Goal: Communication & Community: Connect with others

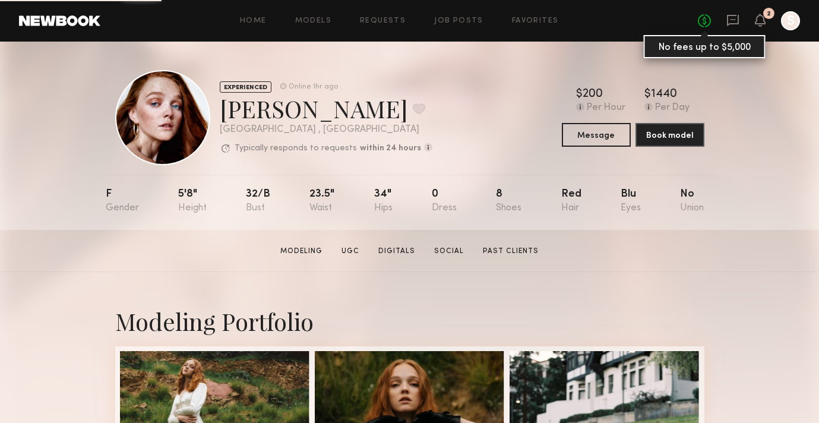
click at [709, 20] on link "No fees up to $5,000" at bounding box center [704, 20] width 13 height 13
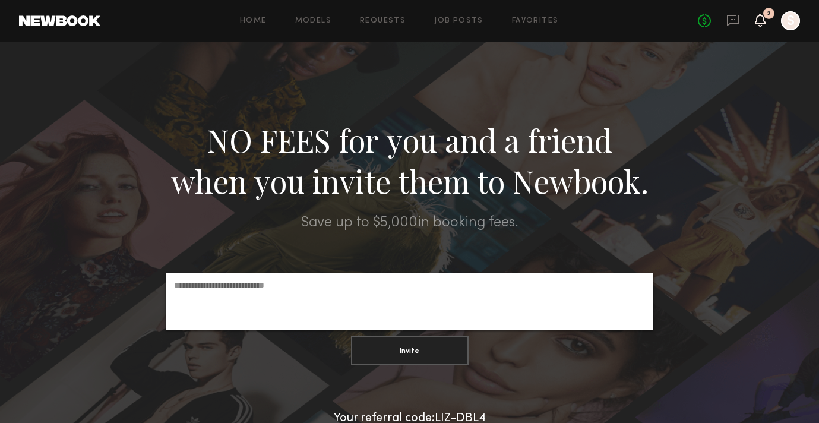
click at [757, 20] on icon at bounding box center [759, 19] width 9 height 8
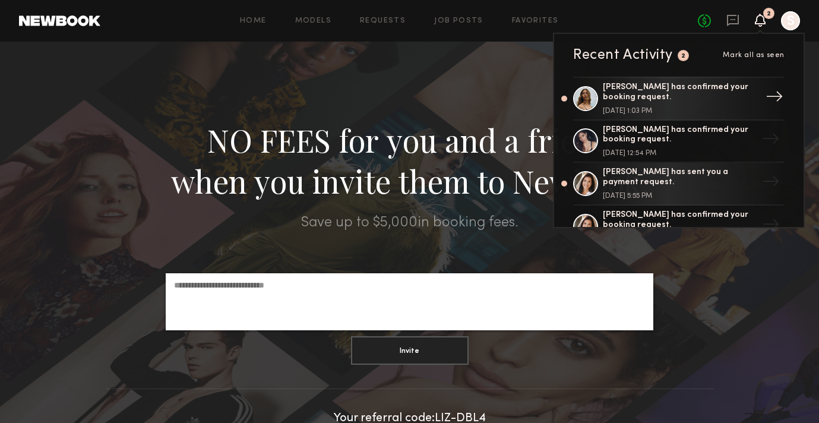
click at [689, 100] on div "[PERSON_NAME] has confirmed your booking request." at bounding box center [680, 93] width 154 height 20
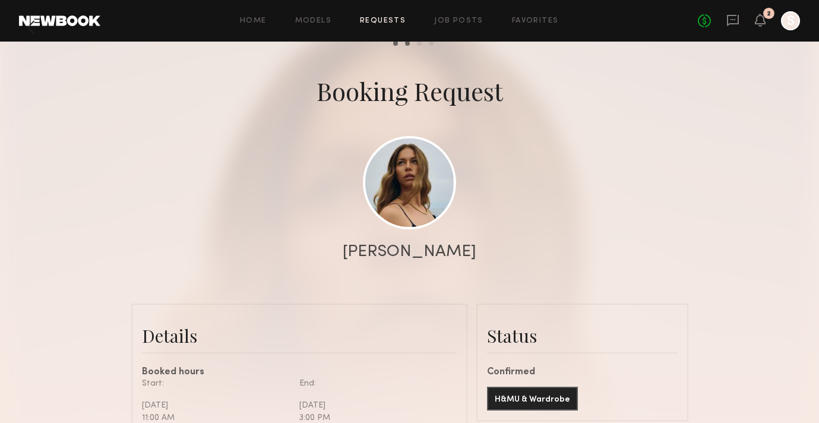
scroll to position [31, 0]
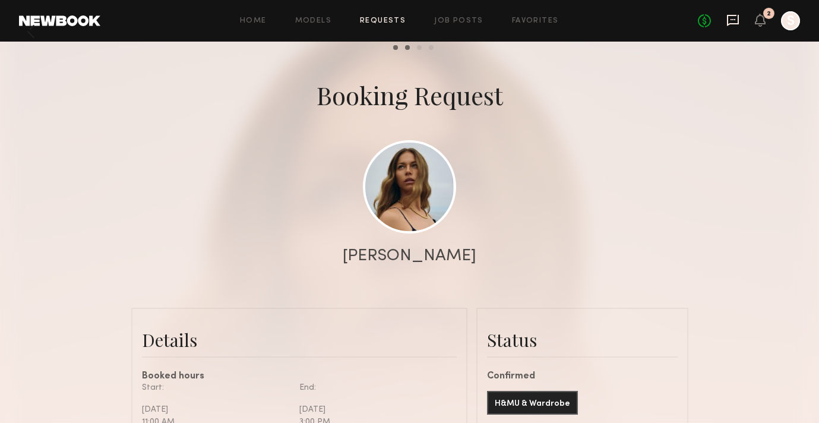
click at [737, 17] on icon at bounding box center [733, 20] width 12 height 11
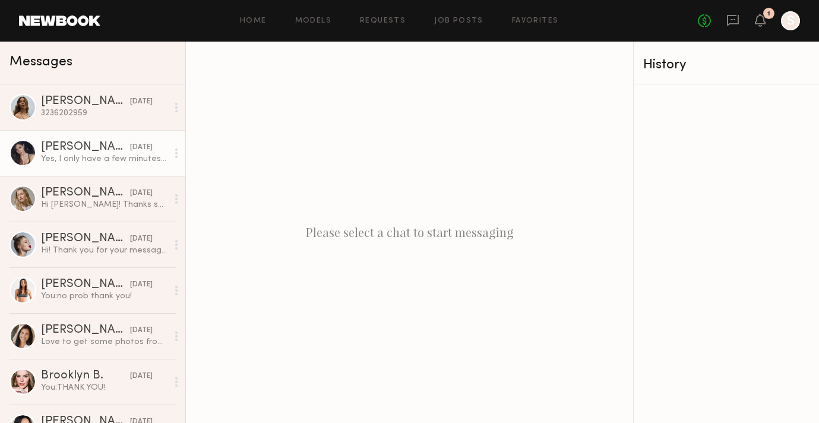
click at [71, 141] on div "[PERSON_NAME]" at bounding box center [85, 147] width 89 height 12
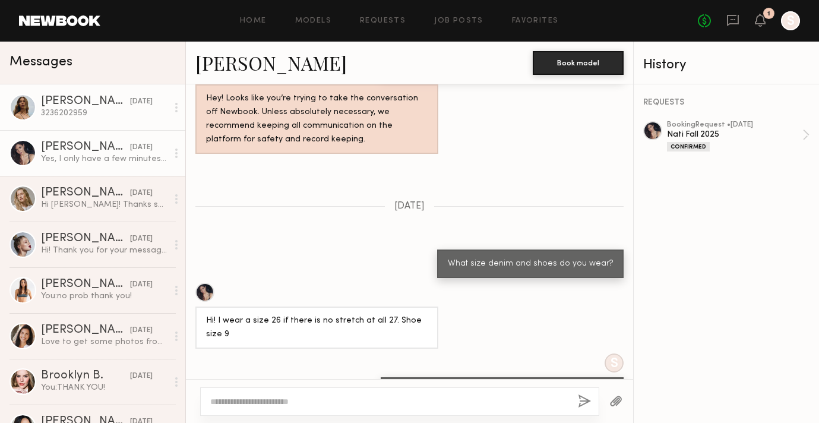
scroll to position [1000, 0]
